Goal: Check status

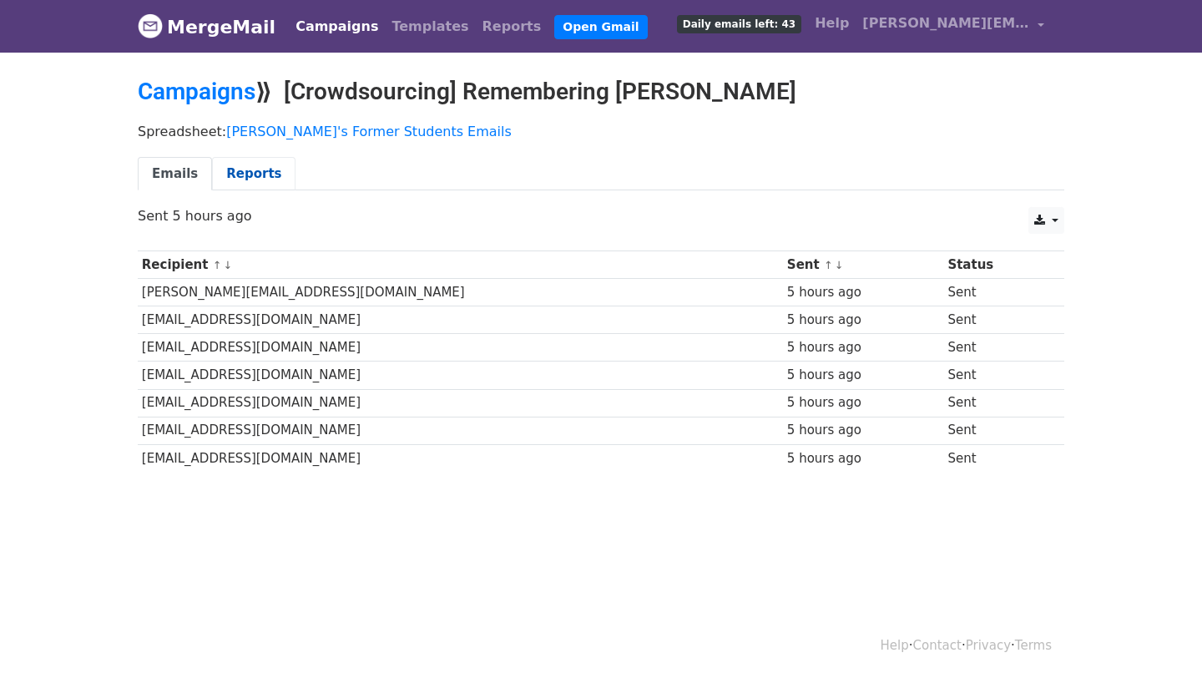
click at [256, 167] on link "Reports" at bounding box center [253, 174] width 83 height 34
